Goal: Participate in discussion: Engage in conversation with other users on a specific topic

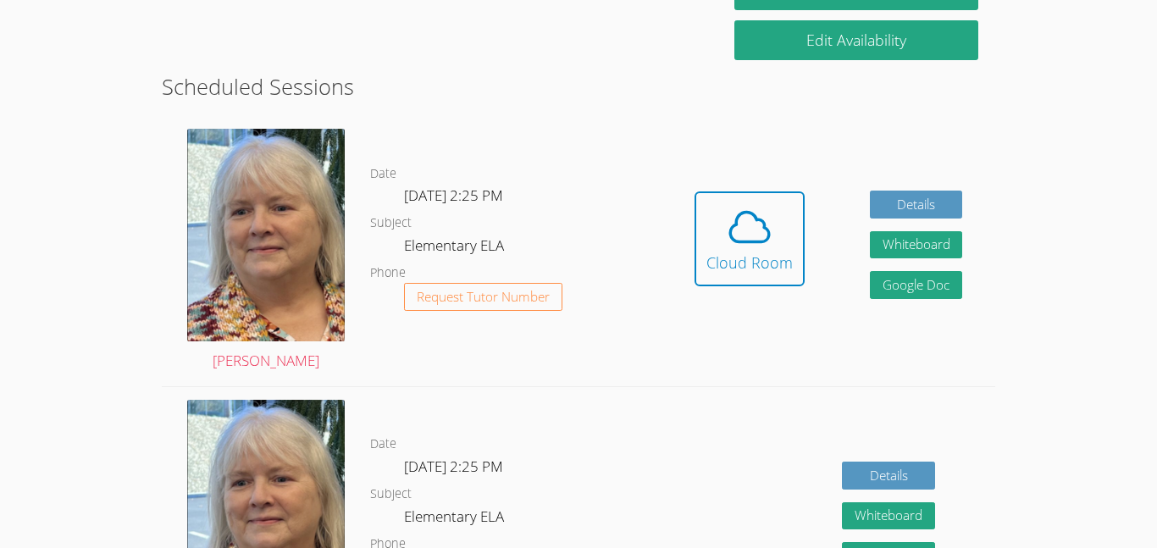
scroll to position [412, 0]
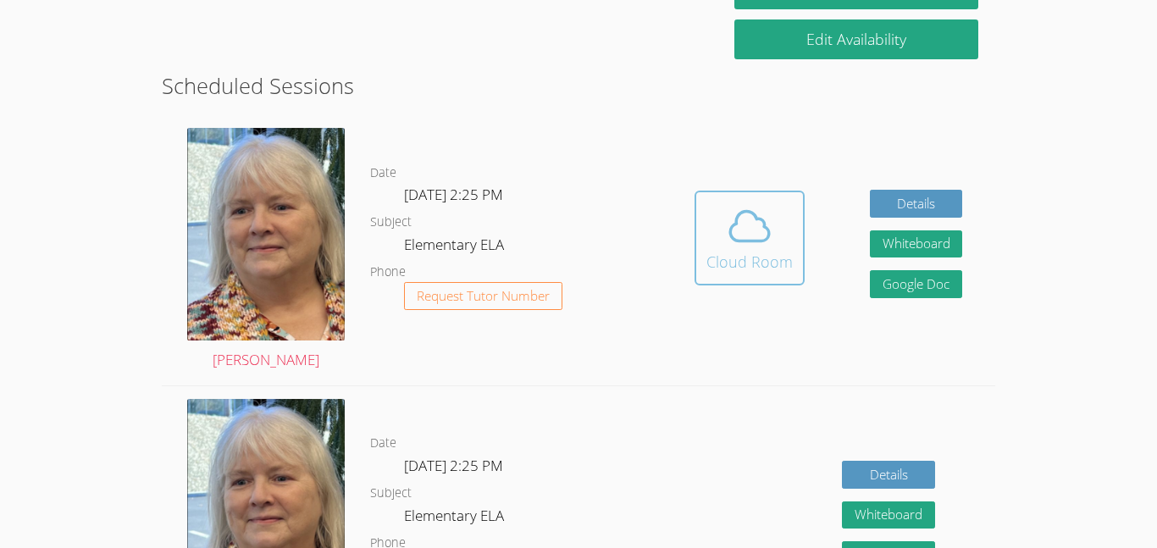
click at [733, 257] on div "Cloud Room" at bounding box center [749, 262] width 86 height 24
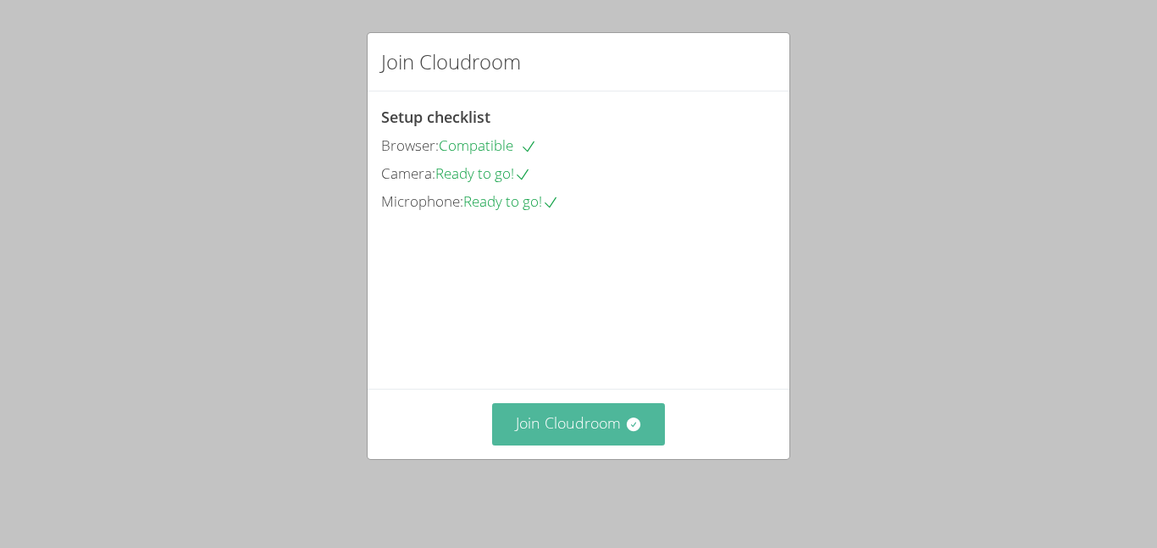
click at [556, 441] on button "Join Cloudroom" at bounding box center [579, 424] width 174 height 42
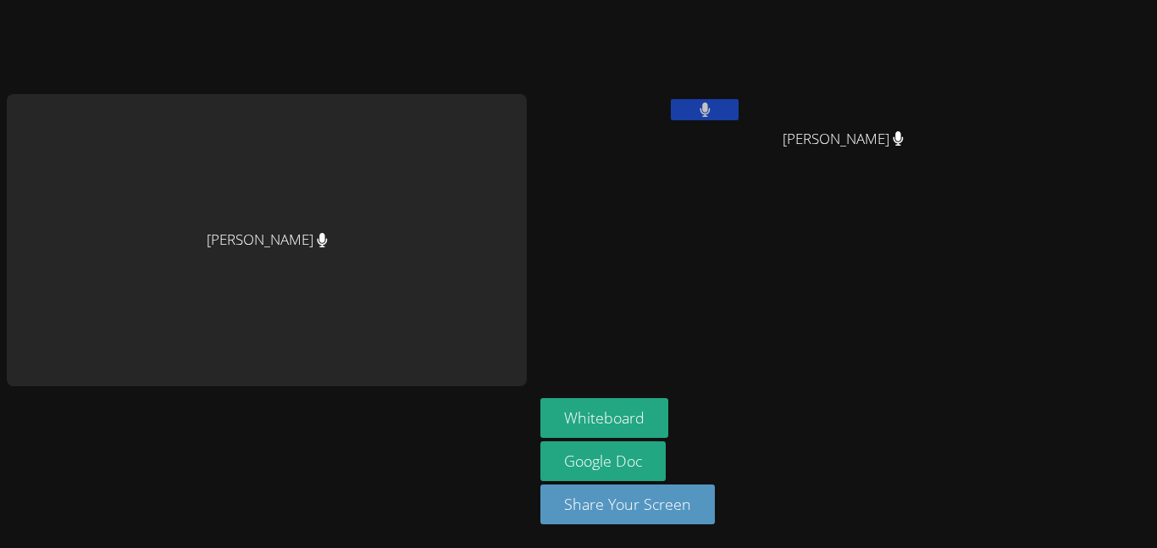
click at [296, 246] on div "[PERSON_NAME]" at bounding box center [267, 240] width 520 height 293
click at [604, 378] on aside "[PERSON_NAME] Fan [PERSON_NAME] Fan Whiteboard Google Doc Share Your Screen" at bounding box center [745, 274] width 423 height 548
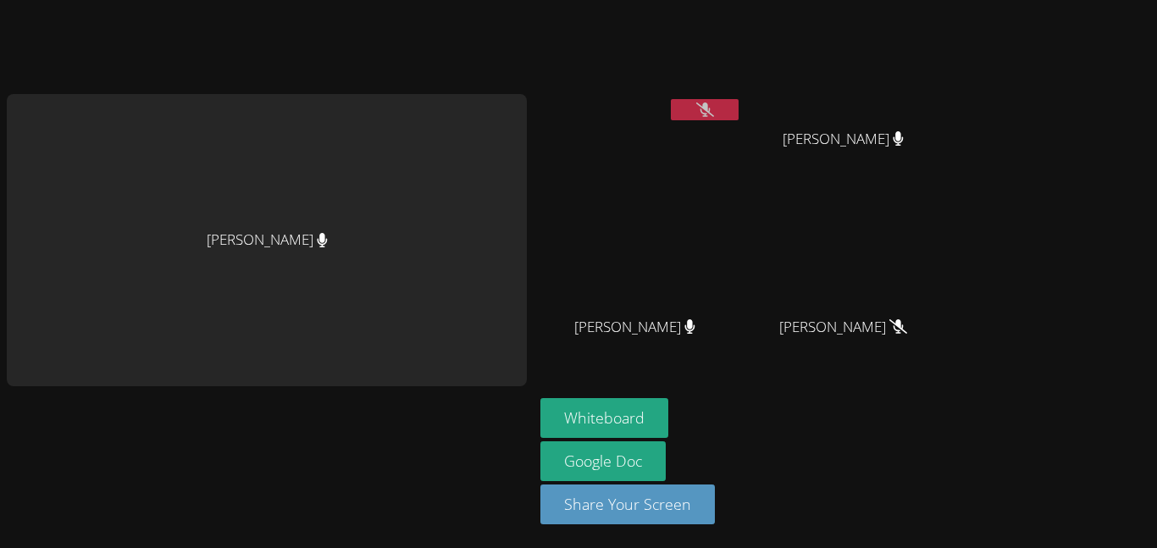
click at [708, 117] on button at bounding box center [705, 109] width 68 height 21
click at [710, 112] on icon at bounding box center [705, 109] width 10 height 14
click at [710, 113] on icon at bounding box center [705, 109] width 18 height 14
click at [710, 113] on icon at bounding box center [705, 109] width 10 height 14
click at [710, 113] on icon at bounding box center [705, 109] width 18 height 14
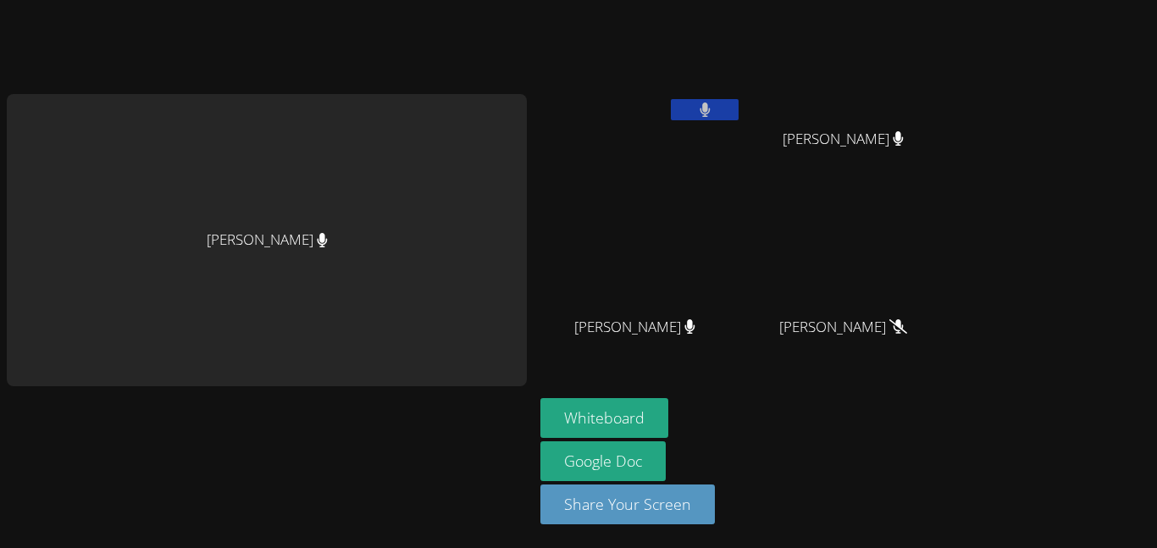
click at [710, 113] on icon at bounding box center [705, 109] width 10 height 14
click at [710, 113] on icon at bounding box center [705, 109] width 18 height 14
click at [970, 168] on div "[PERSON_NAME] [PERSON_NAME] Fan [PERSON_NAME] Fan [PERSON_NAME] [PERSON_NAME] […" at bounding box center [578, 274] width 1157 height 548
click at [722, 108] on button at bounding box center [705, 109] width 68 height 21
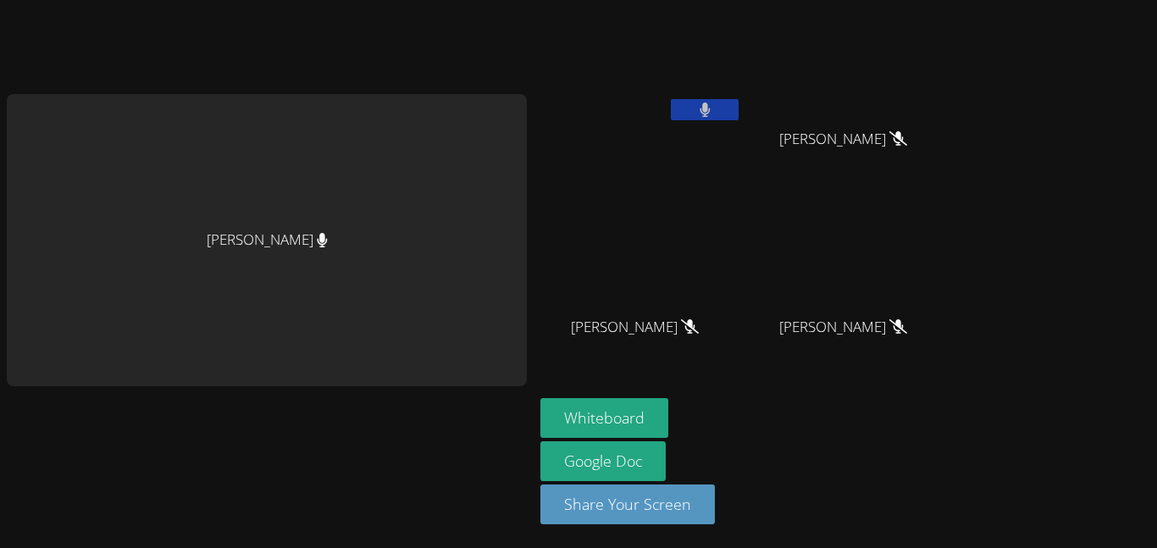
click at [722, 108] on button at bounding box center [705, 109] width 68 height 21
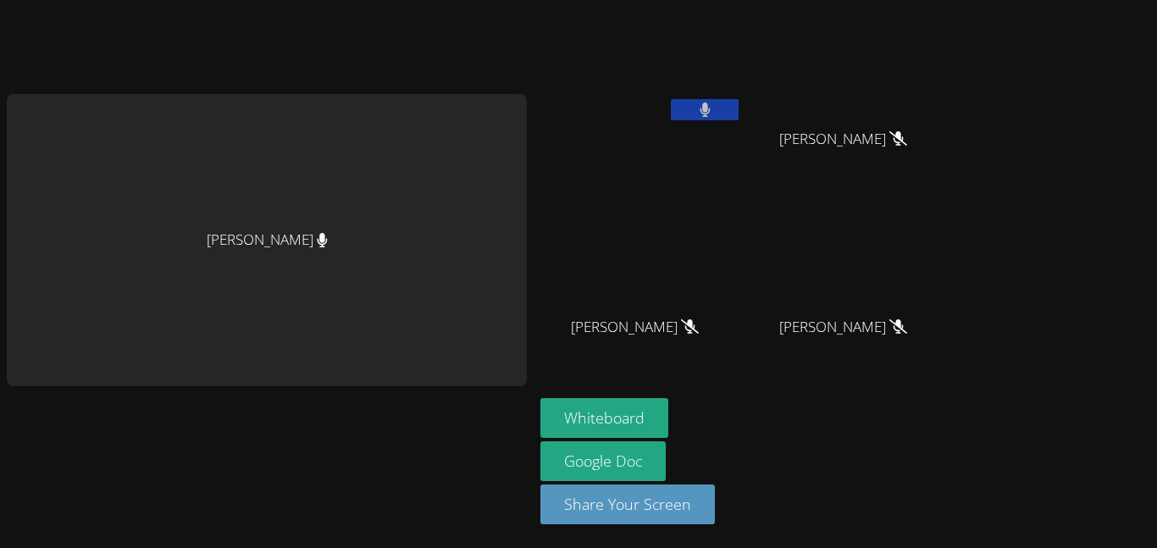
click at [722, 108] on button at bounding box center [705, 109] width 68 height 21
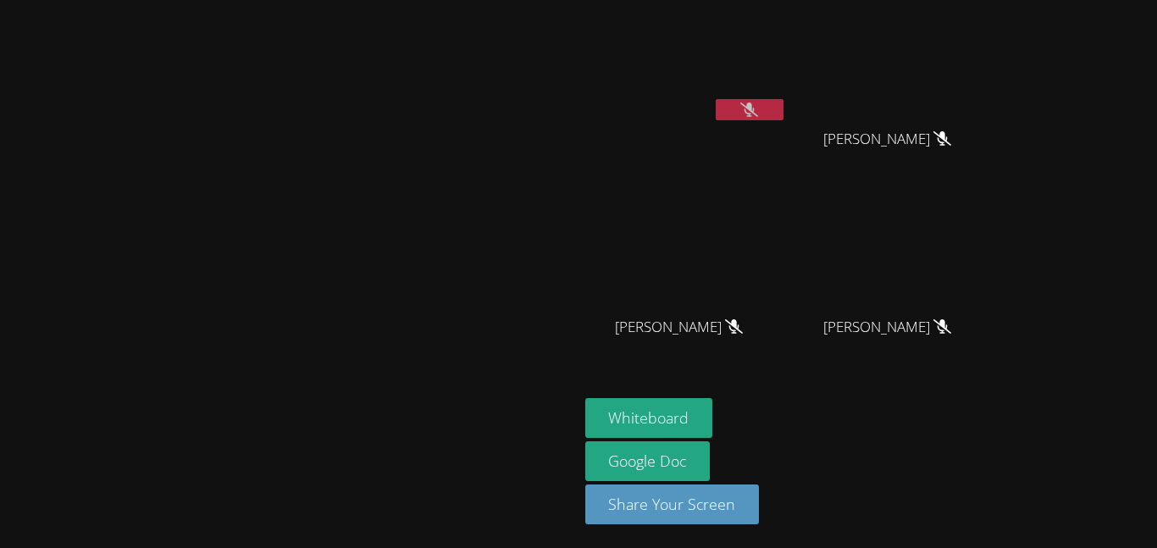
click at [416, 108] on video at bounding box center [289, 240] width 254 height 318
click at [758, 108] on icon at bounding box center [749, 109] width 18 height 14
click at [755, 108] on icon at bounding box center [749, 109] width 10 height 14
click at [783, 108] on button at bounding box center [750, 109] width 68 height 21
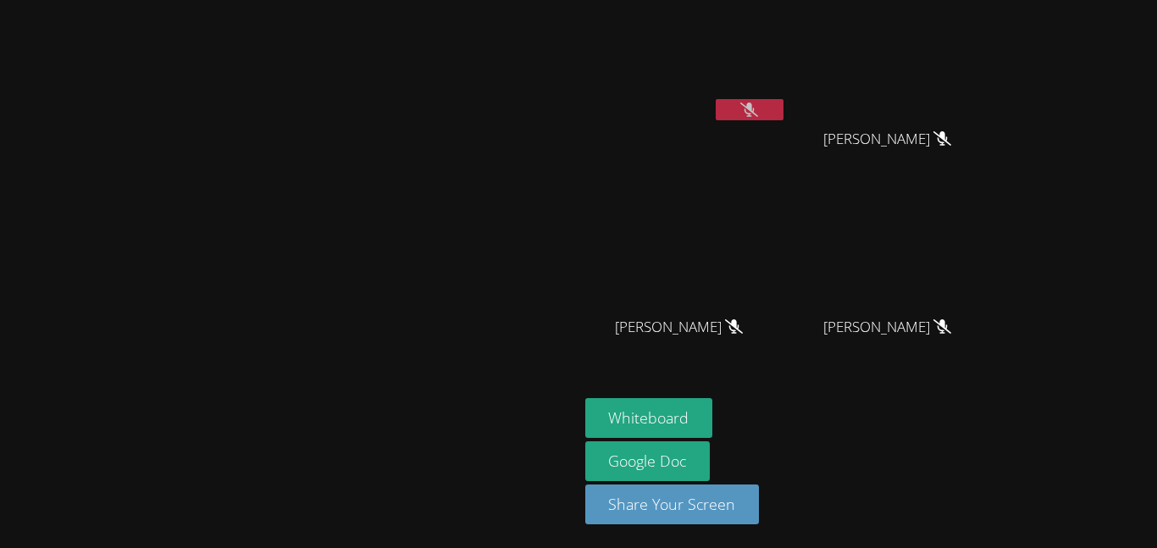
click at [783, 110] on button at bounding box center [750, 109] width 68 height 21
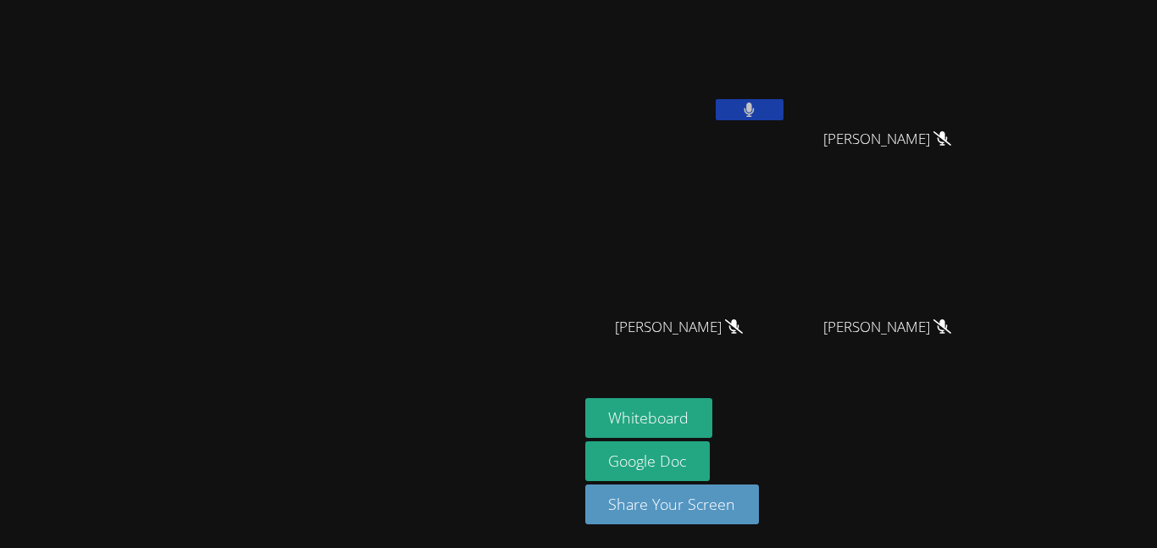
click at [783, 110] on button at bounding box center [750, 109] width 68 height 21
click at [416, 160] on video at bounding box center [289, 240] width 254 height 318
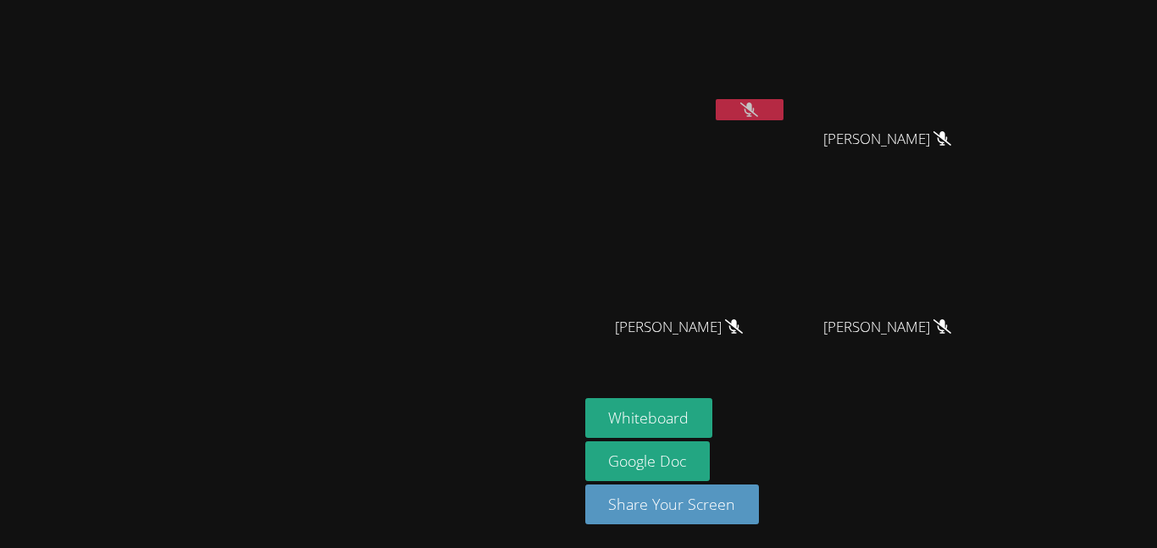
click at [416, 81] on video at bounding box center [289, 240] width 254 height 318
click at [416, 329] on video at bounding box center [289, 240] width 254 height 318
click at [416, 325] on video at bounding box center [289, 240] width 254 height 318
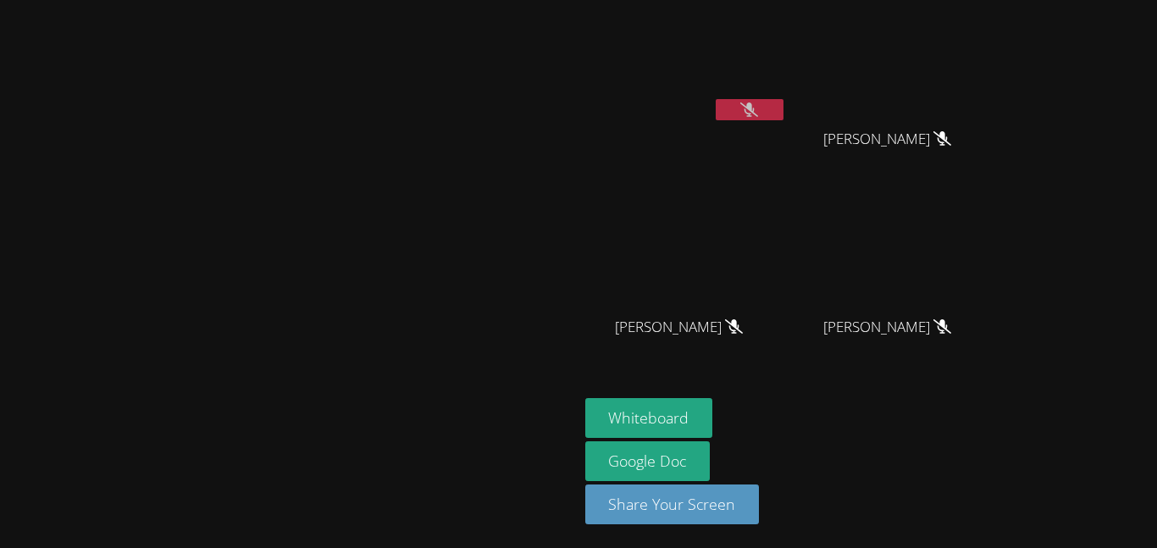
click at [416, 362] on video at bounding box center [289, 240] width 254 height 318
click at [416, 357] on video at bounding box center [289, 240] width 254 height 318
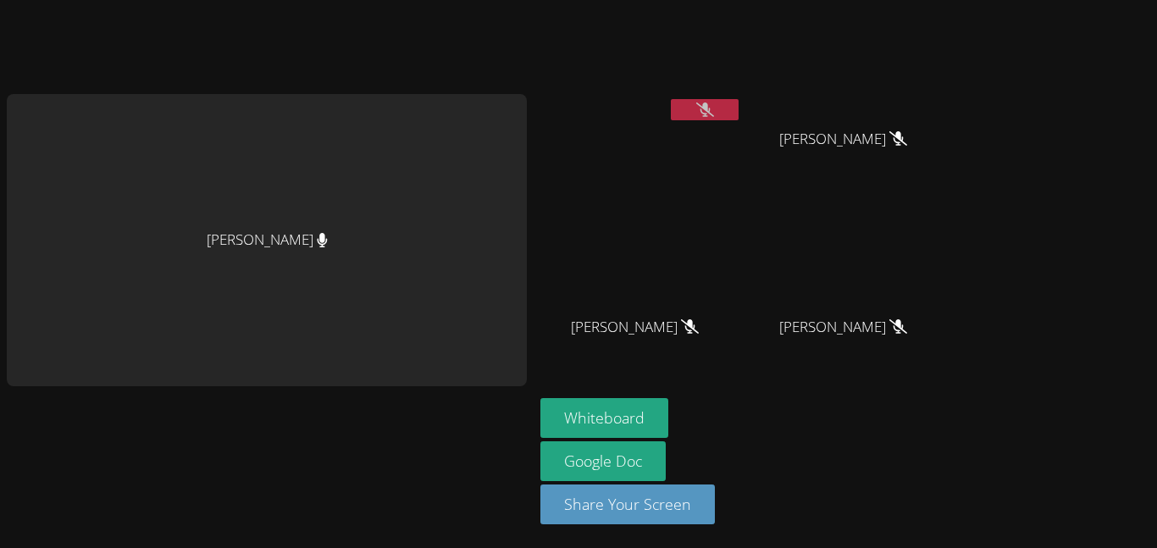
click at [573, 68] on video at bounding box center [641, 63] width 202 height 113
click at [683, 329] on icon at bounding box center [690, 326] width 18 height 14
click at [681, 328] on icon at bounding box center [690, 326] width 18 height 14
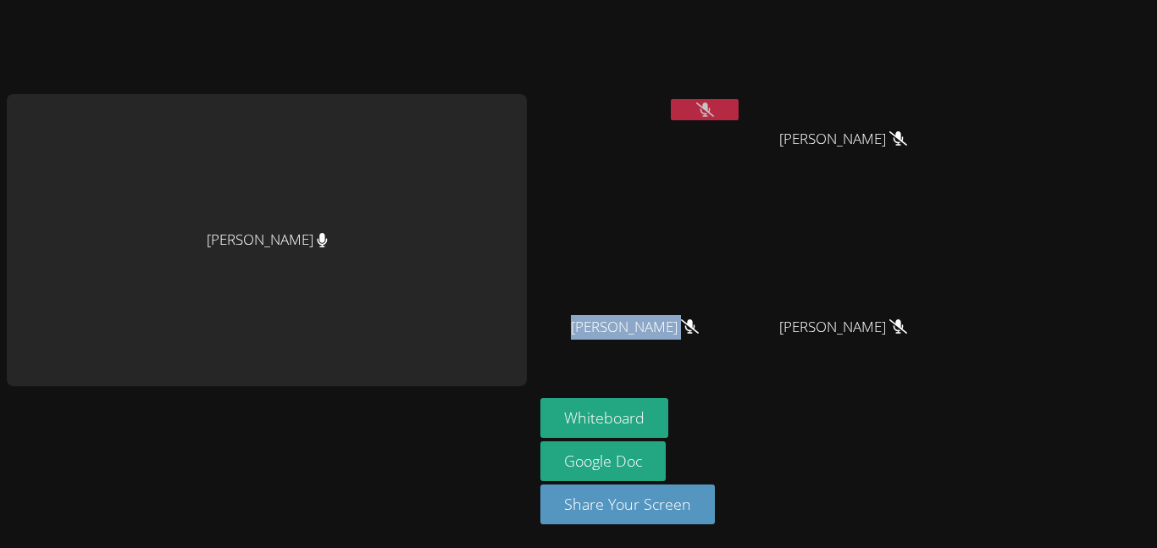
click at [681, 328] on icon at bounding box center [690, 326] width 18 height 14
click at [648, 401] on button "Whiteboard" at bounding box center [604, 418] width 128 height 40
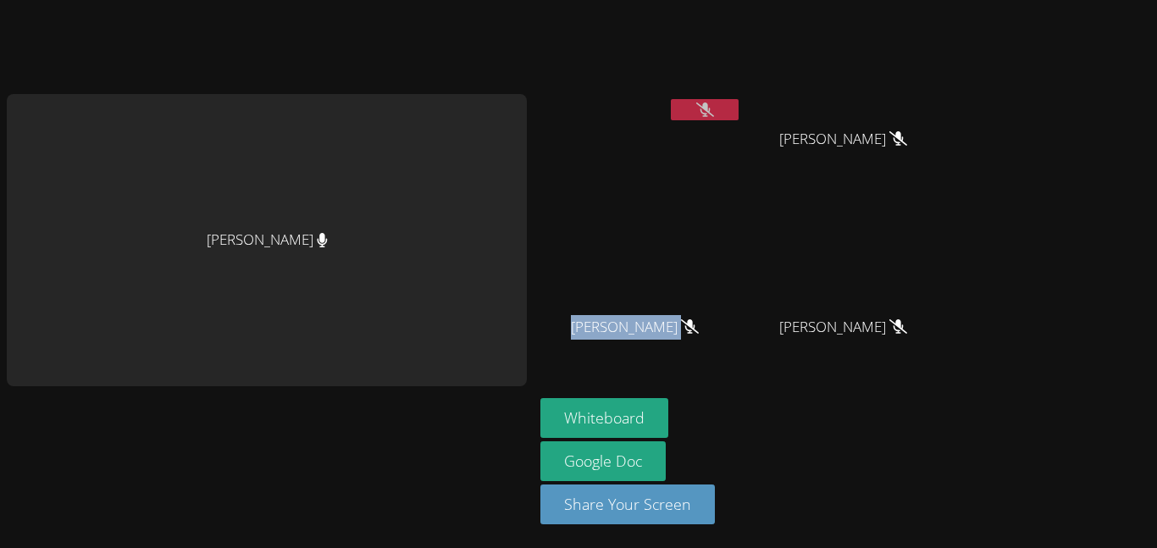
click at [868, 277] on video at bounding box center [850, 251] width 202 height 113
click at [623, 417] on button "Whiteboard" at bounding box center [604, 418] width 128 height 40
click at [716, 109] on button at bounding box center [705, 109] width 68 height 21
click at [722, 105] on button at bounding box center [705, 109] width 68 height 21
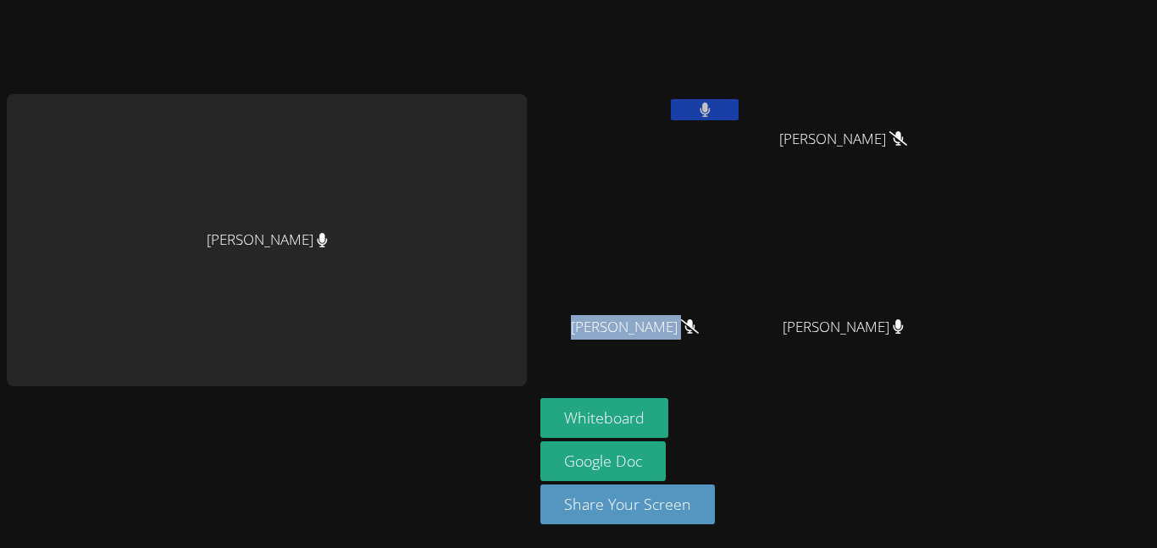
click at [722, 111] on button at bounding box center [705, 109] width 68 height 21
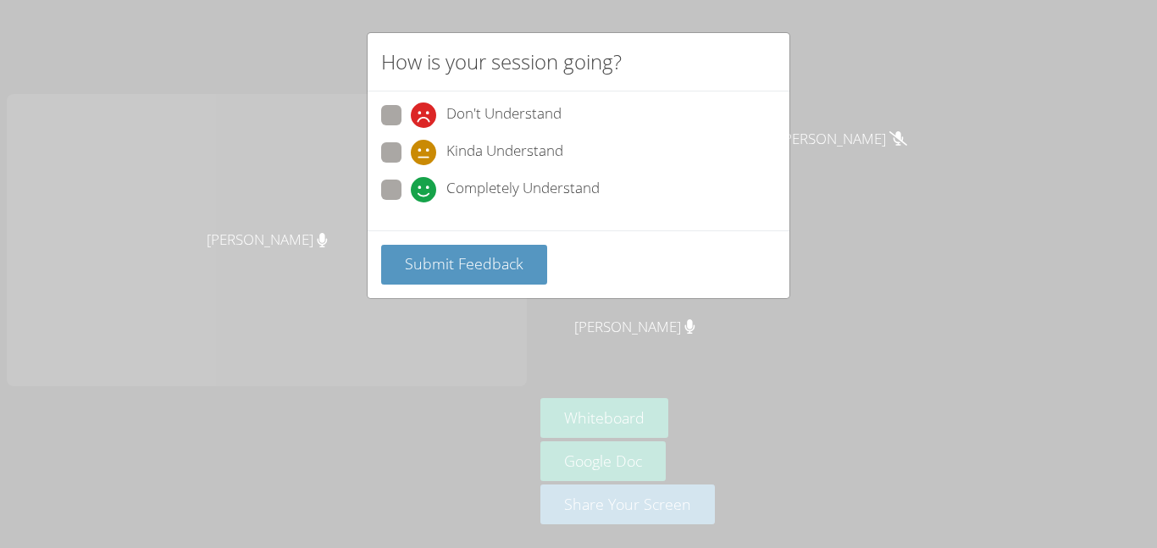
click at [411, 202] on span at bounding box center [411, 202] width 0 height 0
click at [411, 185] on input "Completely Understand" at bounding box center [418, 187] width 14 height 14
radio input "true"
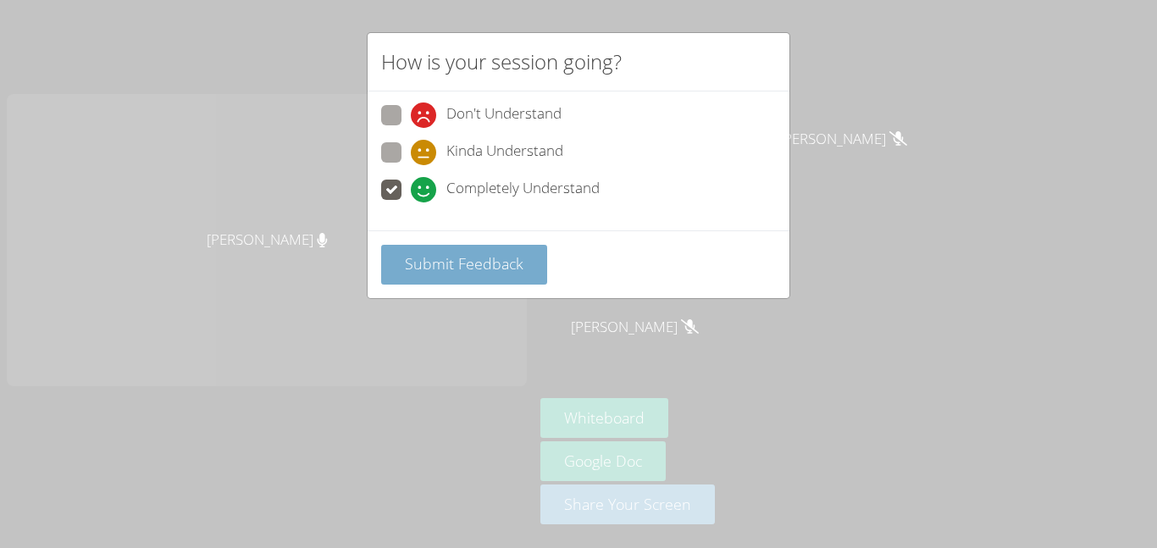
click at [429, 271] on span "Submit Feedback" at bounding box center [464, 263] width 119 height 20
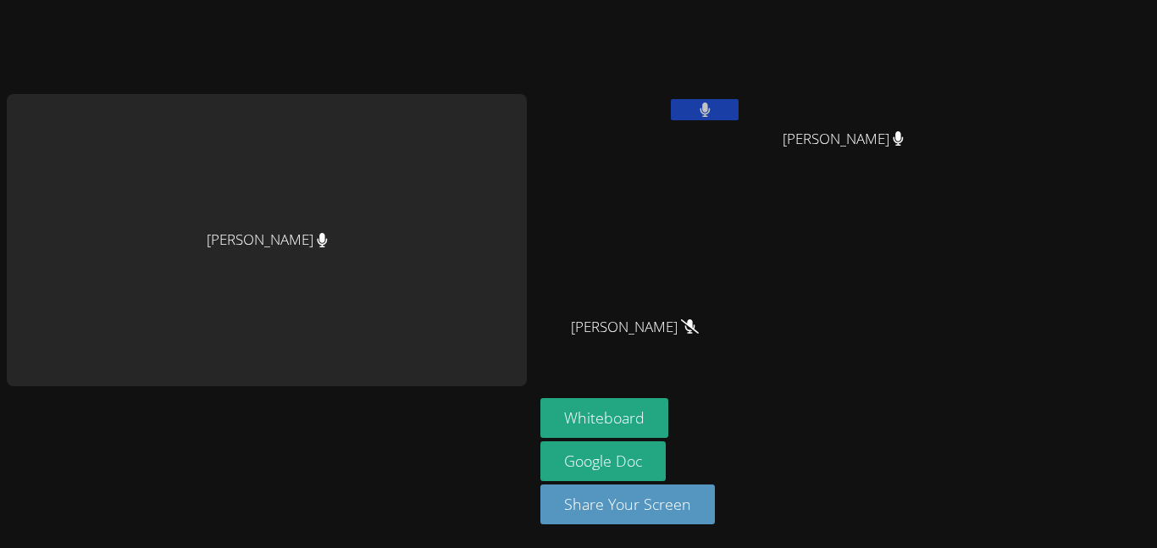
click at [392, 144] on div "[PERSON_NAME]" at bounding box center [267, 240] width 520 height 293
click at [717, 111] on button at bounding box center [705, 109] width 68 height 21
